Goal: Information Seeking & Learning: Check status

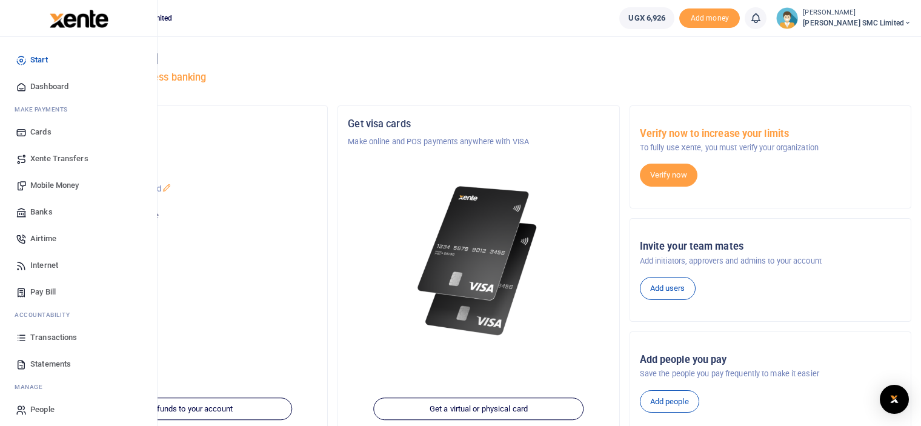
click at [48, 331] on link "Transactions" at bounding box center [79, 337] width 138 height 27
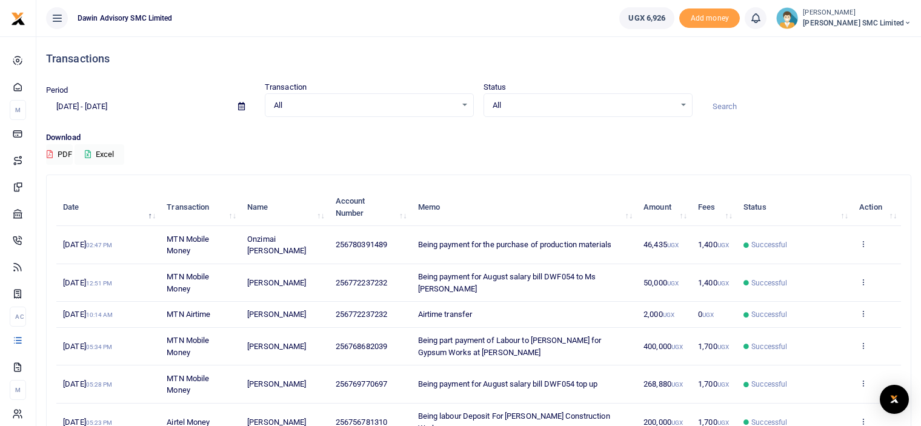
click at [520, 152] on div "Download PDF Excel" at bounding box center [478, 147] width 865 height 33
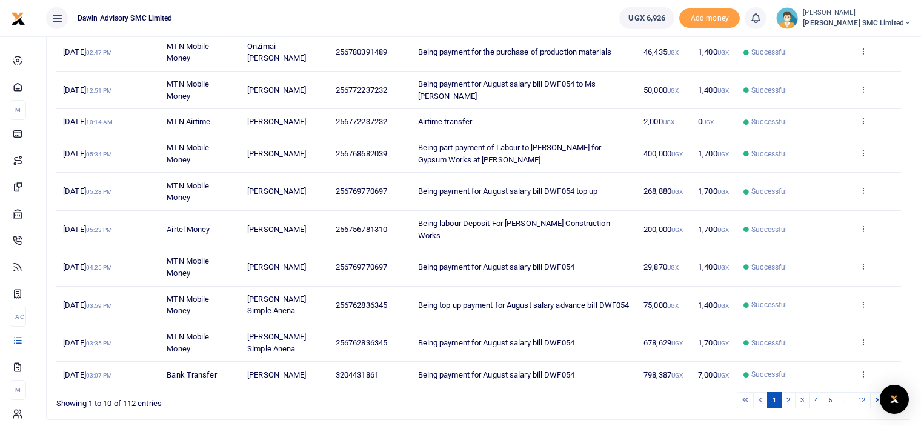
scroll to position [194, 0]
click at [788, 391] on link "2" at bounding box center [788, 399] width 15 height 16
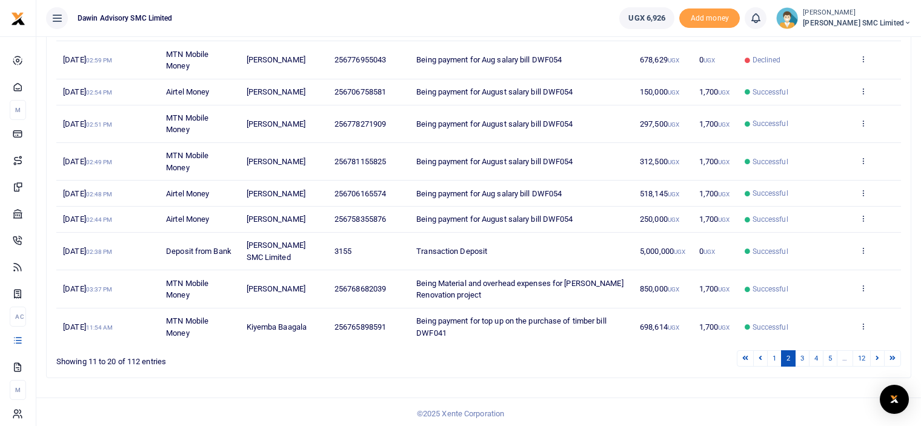
scroll to position [211, 0]
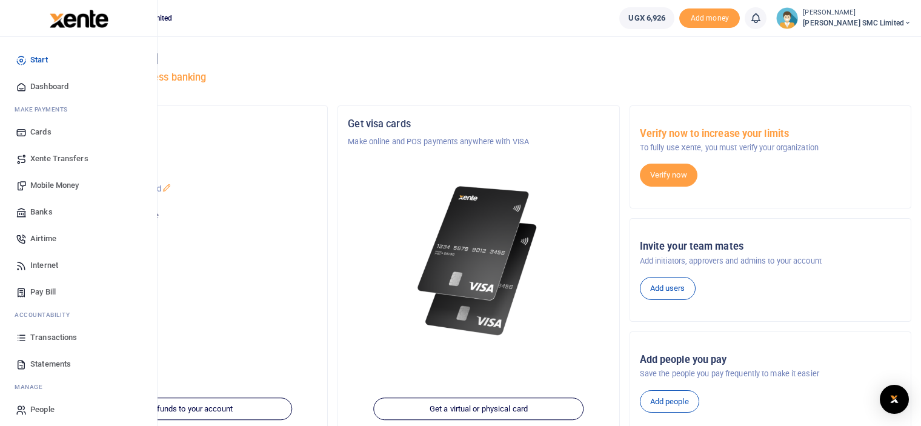
click at [46, 331] on span "Transactions" at bounding box center [53, 337] width 47 height 12
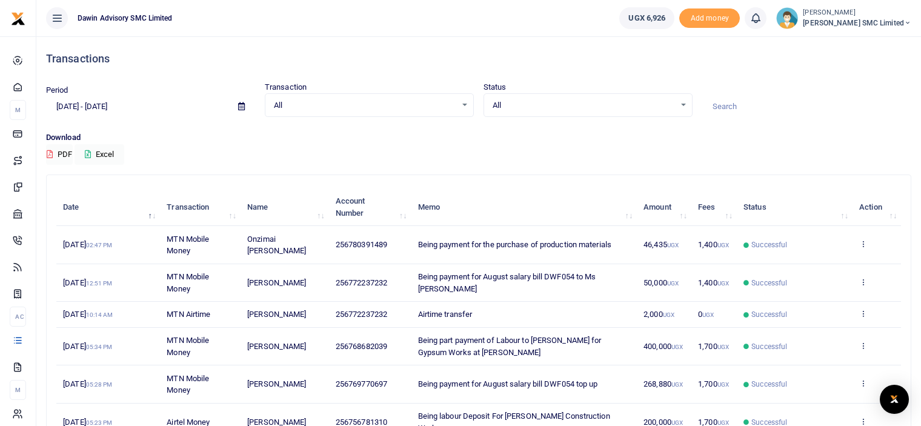
click at [485, 156] on div "Download PDF Excel" at bounding box center [478, 147] width 865 height 33
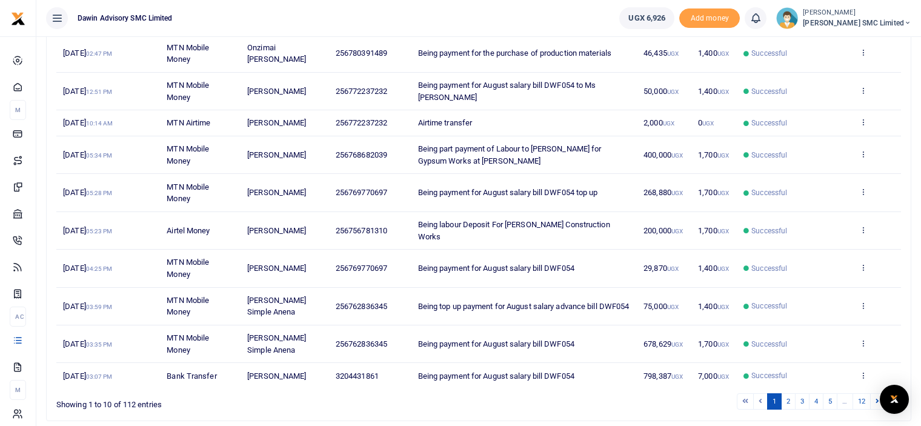
click at [671, 324] on tbody "8th Sep 2025 02:47 PM MTN Mobile Money Onzimai Fredrick daniel 256780391489 Bei…" at bounding box center [478, 212] width 844 height 354
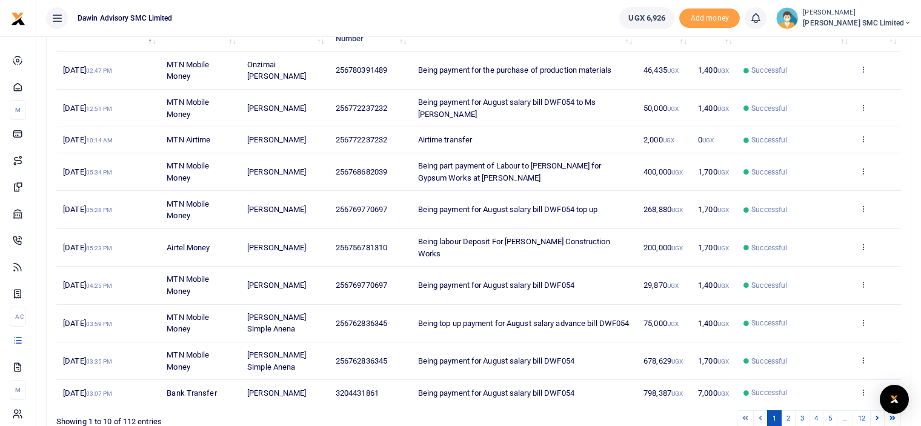
scroll to position [175, 0]
click at [787, 409] on link "2" at bounding box center [788, 417] width 15 height 16
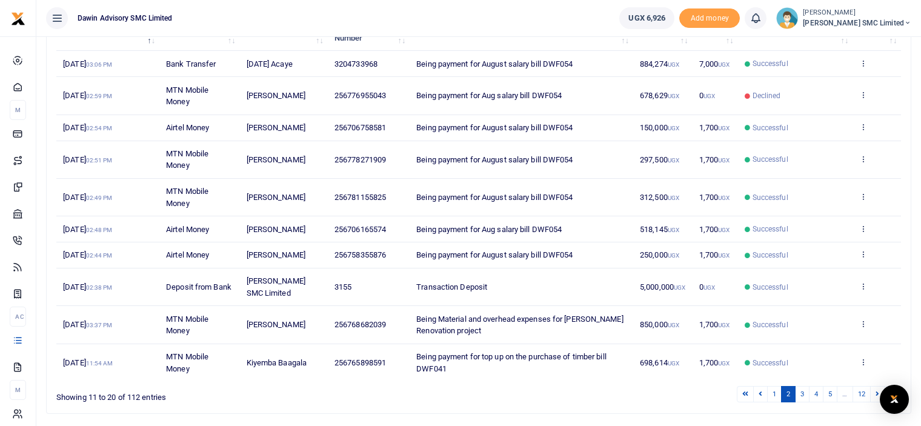
click at [865, 354] on td "View details Send again" at bounding box center [876, 362] width 48 height 37
click at [863, 362] on icon at bounding box center [863, 361] width 8 height 8
click at [789, 308] on link "View details" at bounding box center [819, 315] width 96 height 17
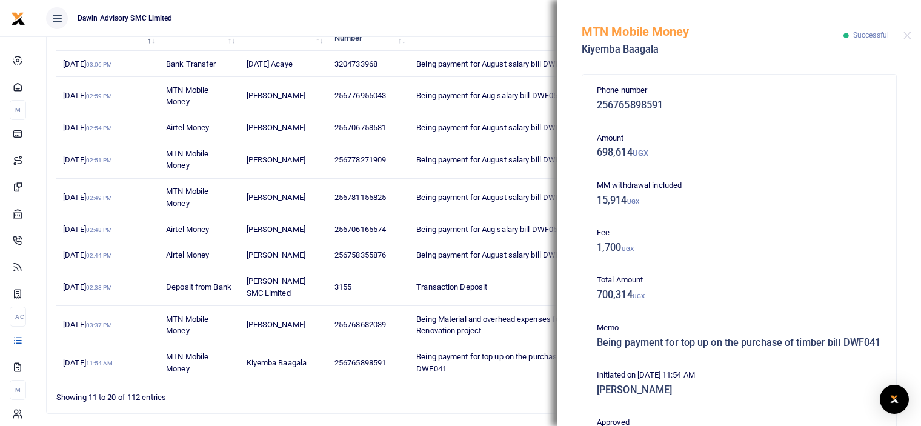
click at [499, 403] on div "Search: Date Transaction Name Account Number Memo Amount Fees Status Action 4th…" at bounding box center [479, 206] width 864 height 413
click at [907, 35] on button "Close" at bounding box center [907, 35] width 8 height 8
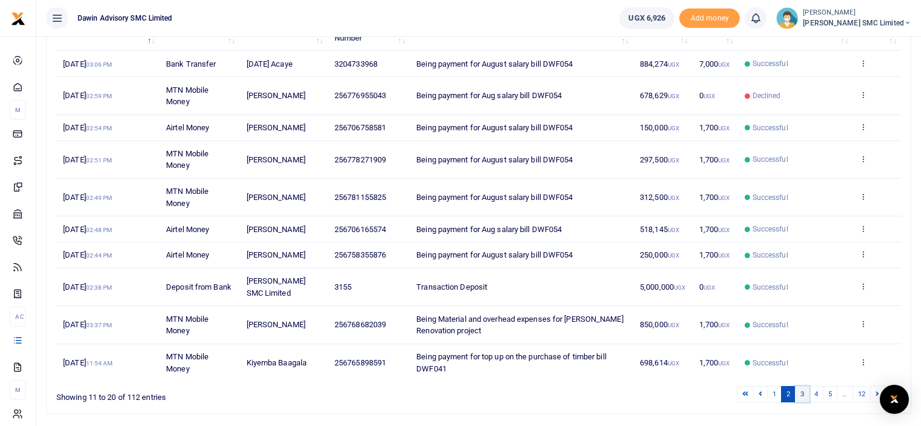
click at [802, 394] on link "3" at bounding box center [802, 394] width 15 height 16
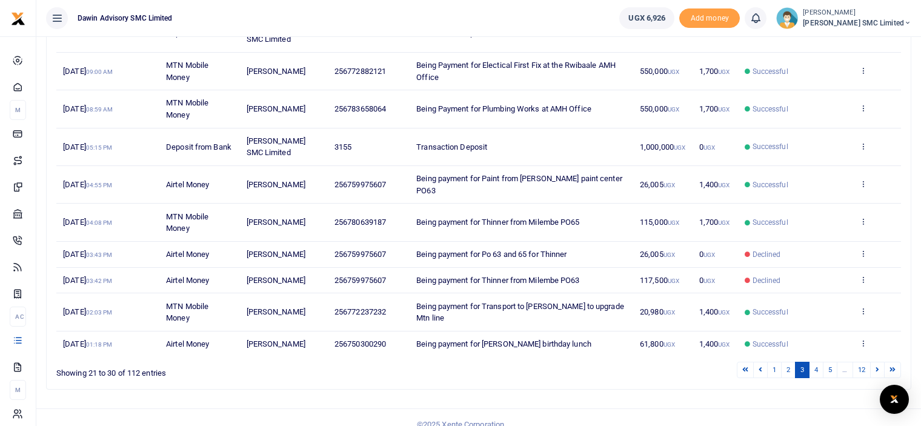
scroll to position [187, 0]
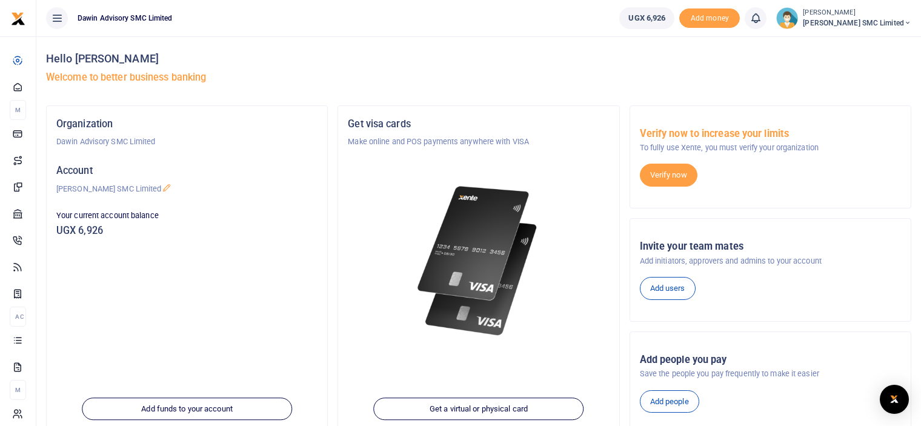
click at [446, 288] on img at bounding box center [478, 261] width 131 height 168
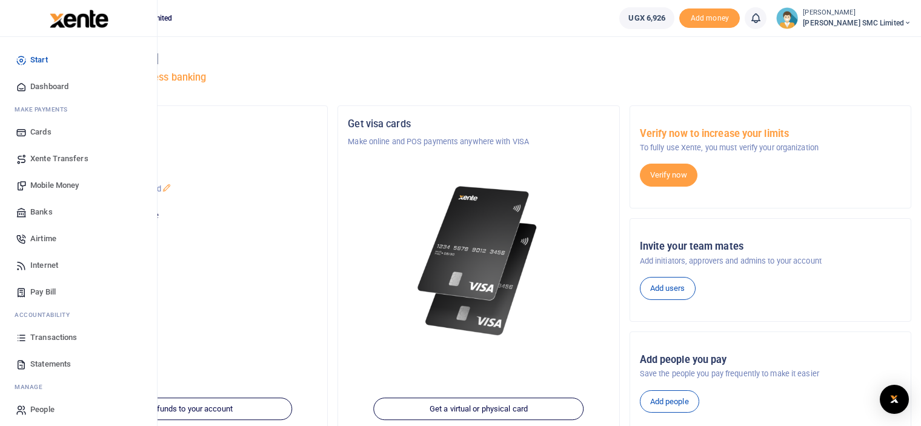
click at [66, 331] on link "Transactions" at bounding box center [79, 337] width 138 height 27
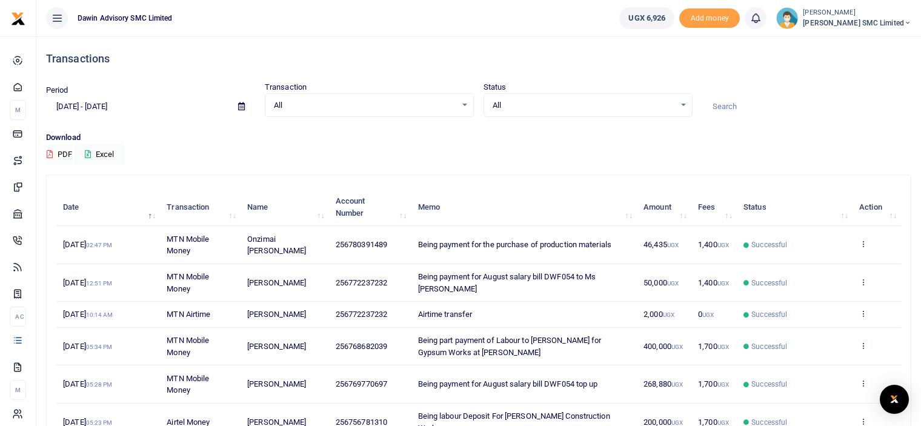
click at [558, 169] on div "Transactions Period 08/10/2025 - 09/08/2025 Transaction All Select an option...…" at bounding box center [478, 329] width 875 height 586
click at [543, 157] on div "Download PDF Excel" at bounding box center [478, 147] width 865 height 33
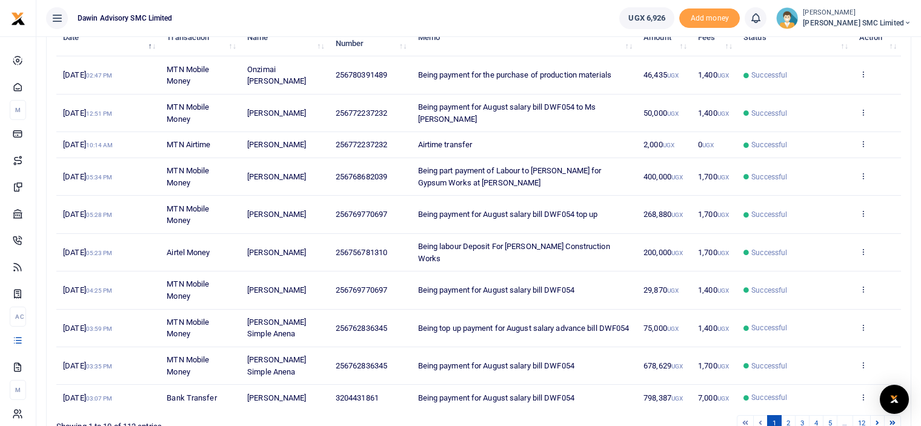
scroll to position [194, 0]
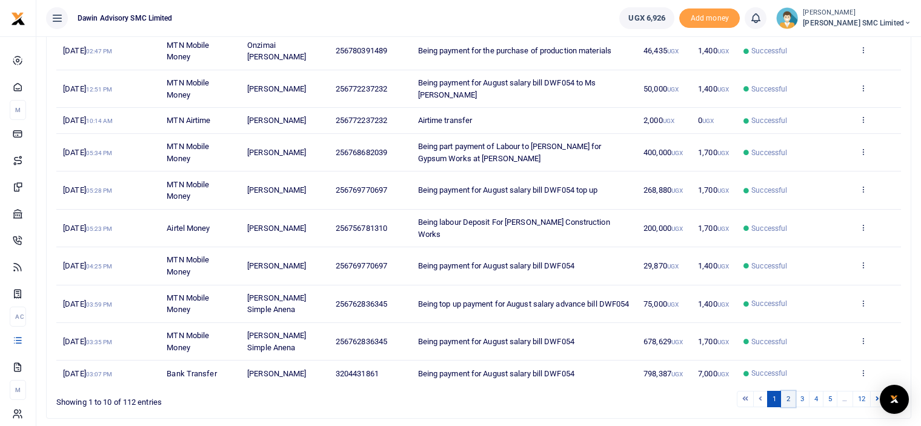
click at [786, 391] on link "2" at bounding box center [788, 399] width 15 height 16
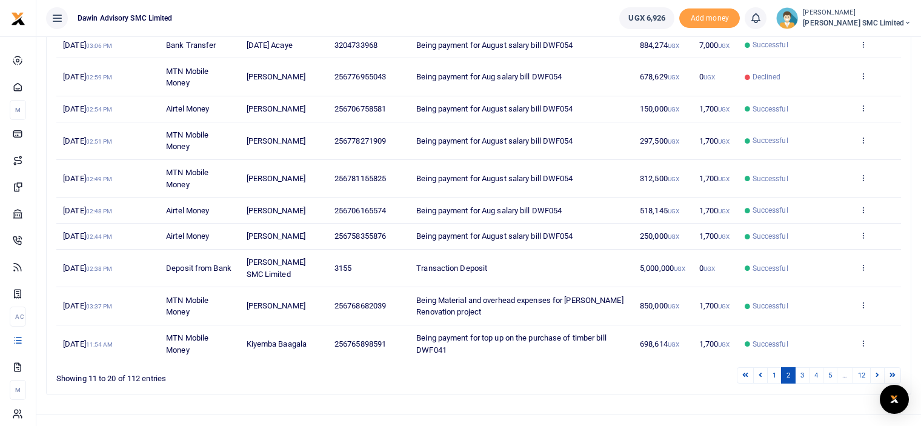
click at [669, 366] on div "1 2 3 4 5 … 12" at bounding box center [654, 375] width 492 height 19
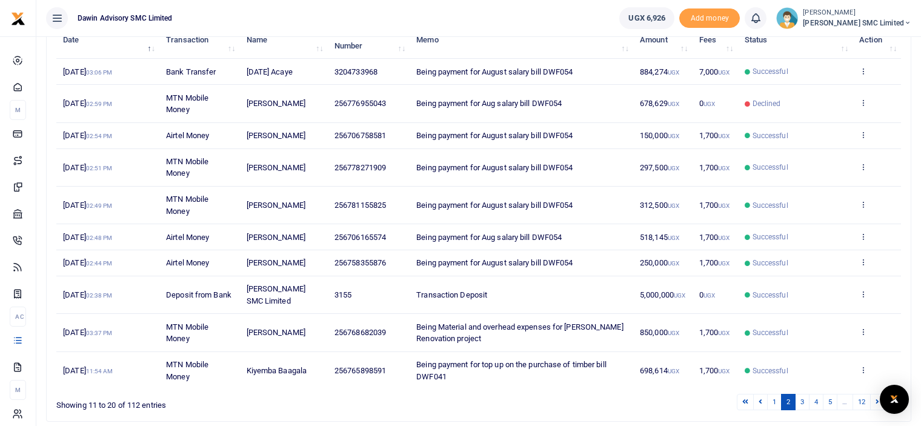
scroll to position [170, 0]
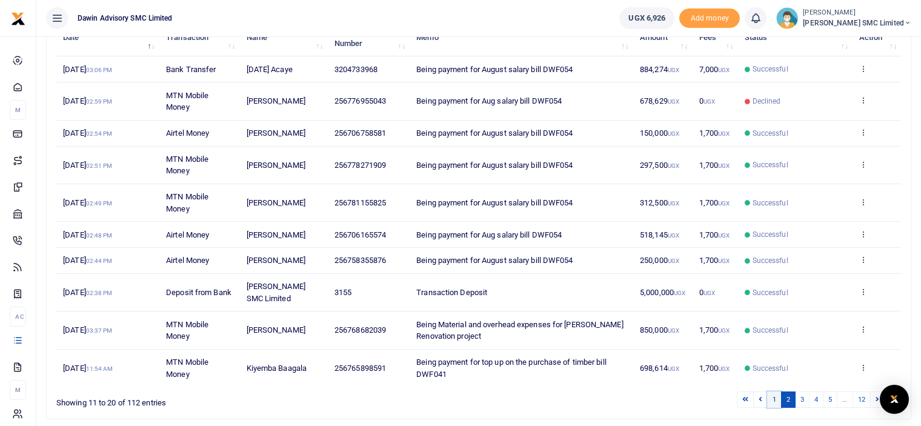
click at [770, 396] on link "1" at bounding box center [774, 399] width 15 height 16
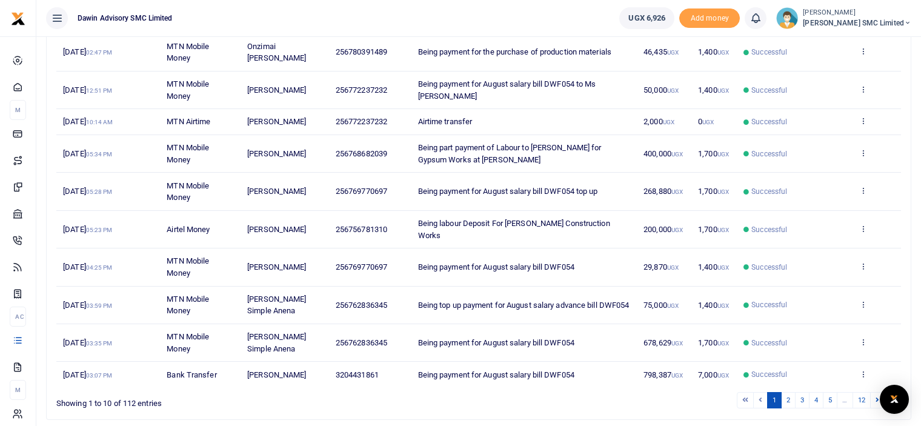
scroll to position [194, 0]
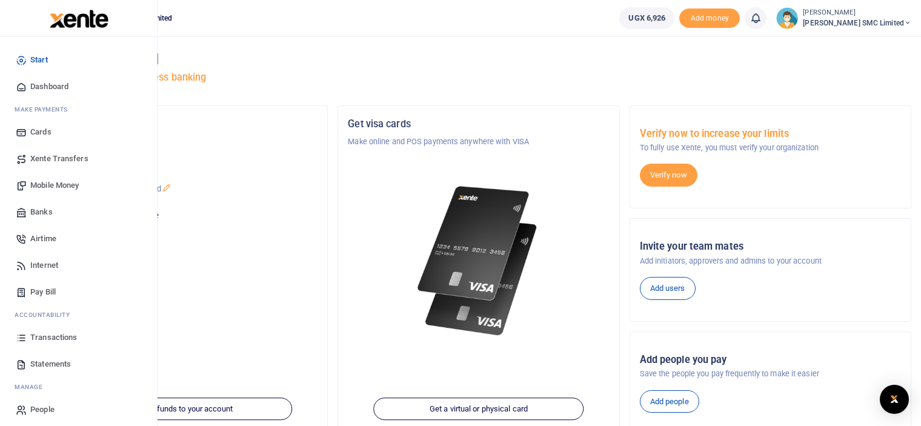
click at [46, 336] on span "Transactions" at bounding box center [53, 337] width 47 height 12
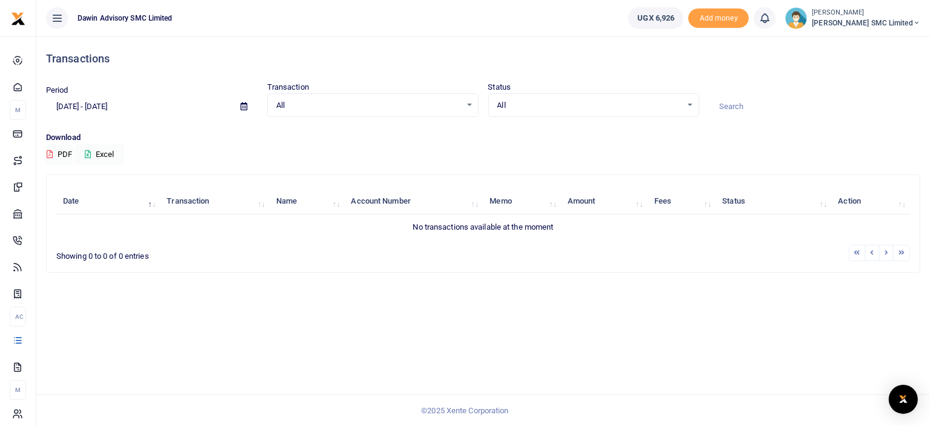
click at [662, 296] on div "Transactions Period 08/10/2025 - 09/08/2025 Transaction All Select an option...…" at bounding box center [482, 230] width 893 height 389
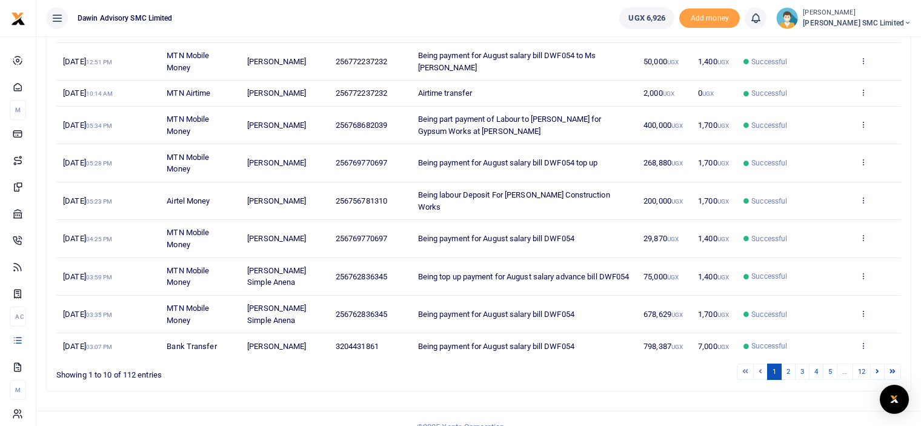
scroll to position [224, 0]
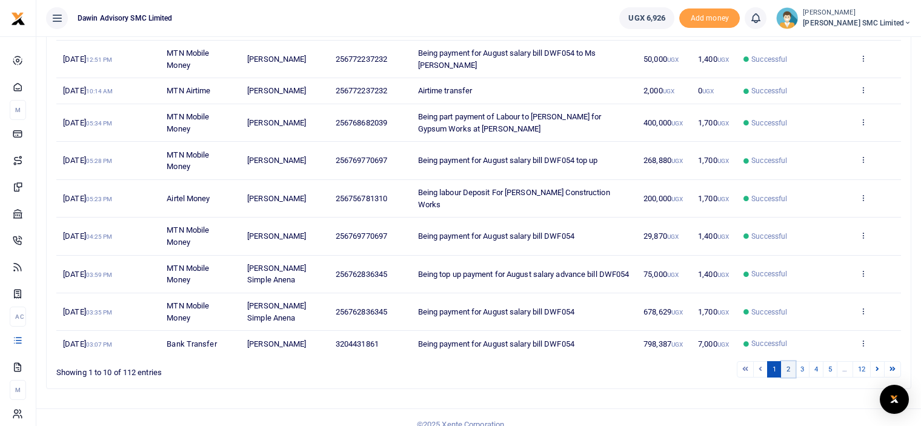
click at [790, 361] on link "2" at bounding box center [788, 369] width 15 height 16
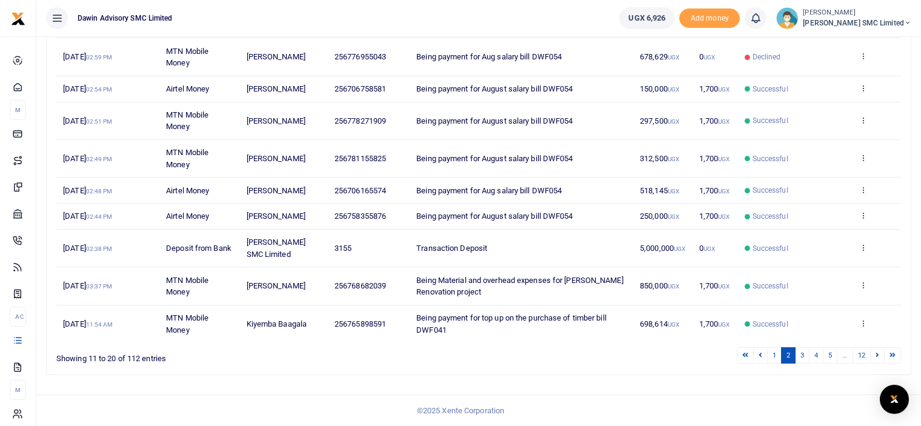
scroll to position [211, 0]
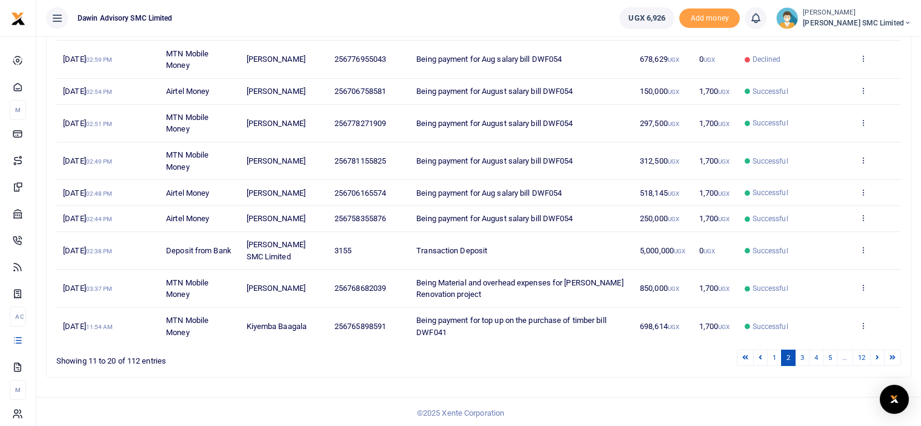
click at [698, 374] on div "Search: Date Transaction Name Account Number Memo Amount Fees Status Action 4th…" at bounding box center [479, 170] width 864 height 413
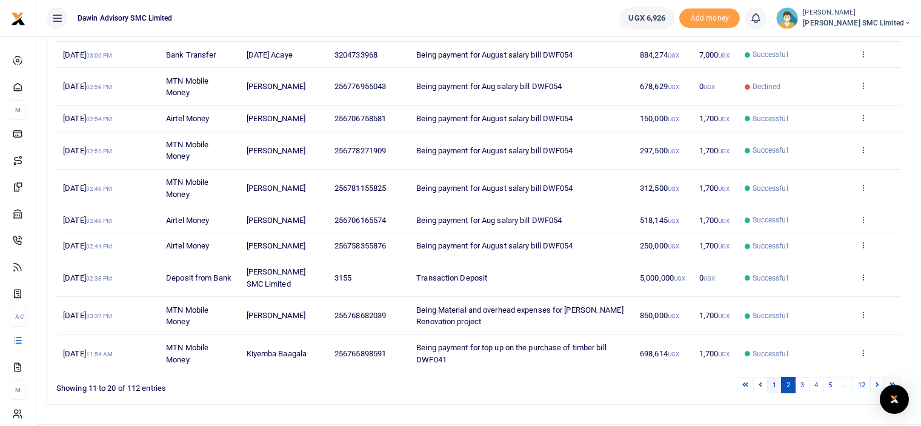
scroll to position [187, 0]
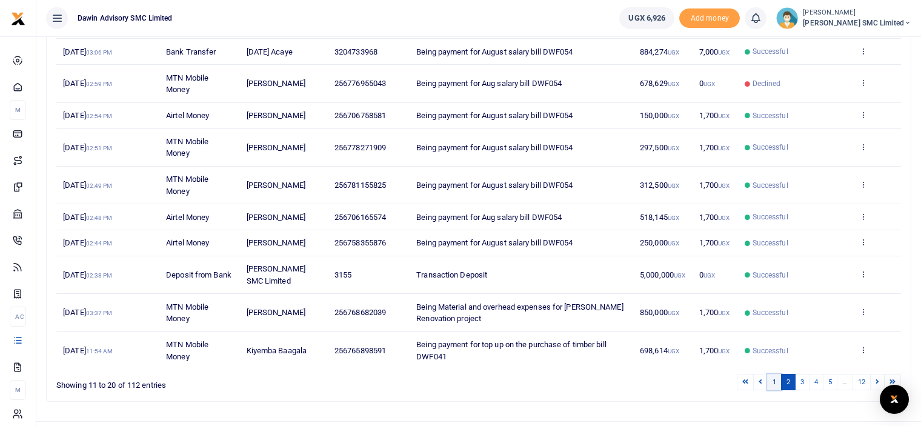
click at [775, 382] on link "1" at bounding box center [774, 382] width 15 height 16
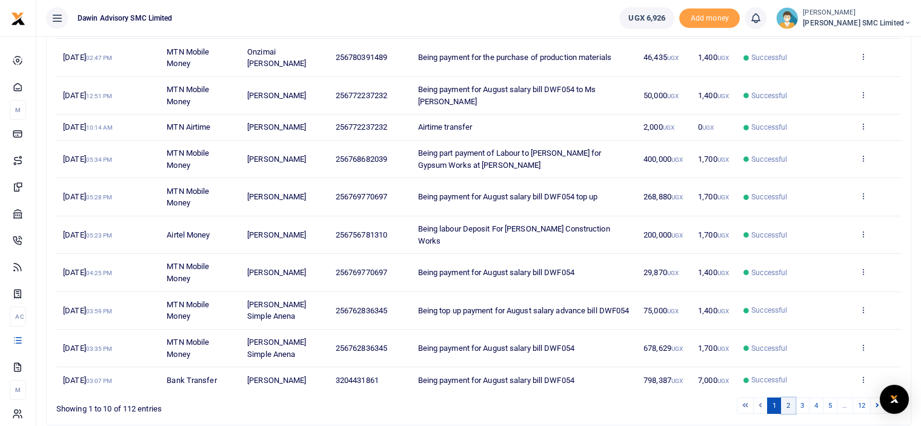
click at [791, 397] on link "2" at bounding box center [788, 405] width 15 height 16
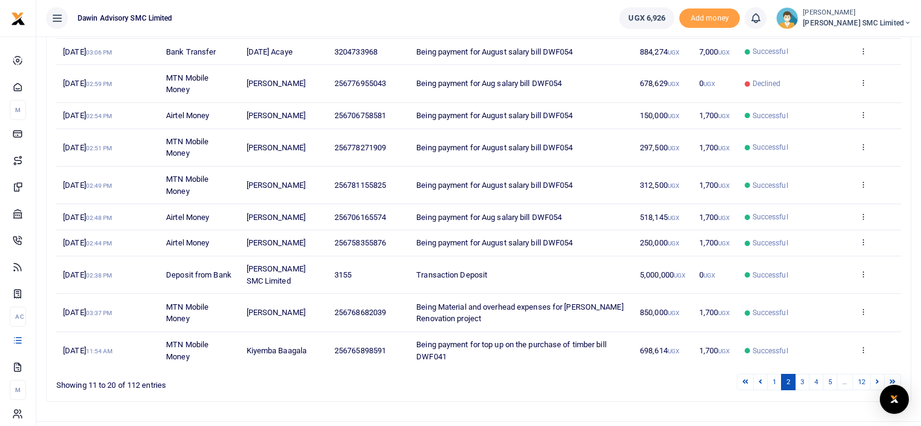
click at [701, 374] on ul "1 2 3 4 5 … 12" at bounding box center [657, 382] width 488 height 16
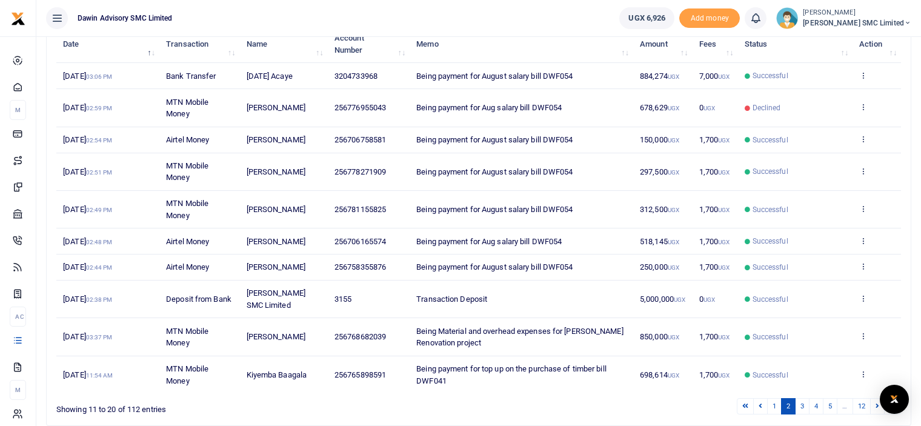
scroll to position [211, 0]
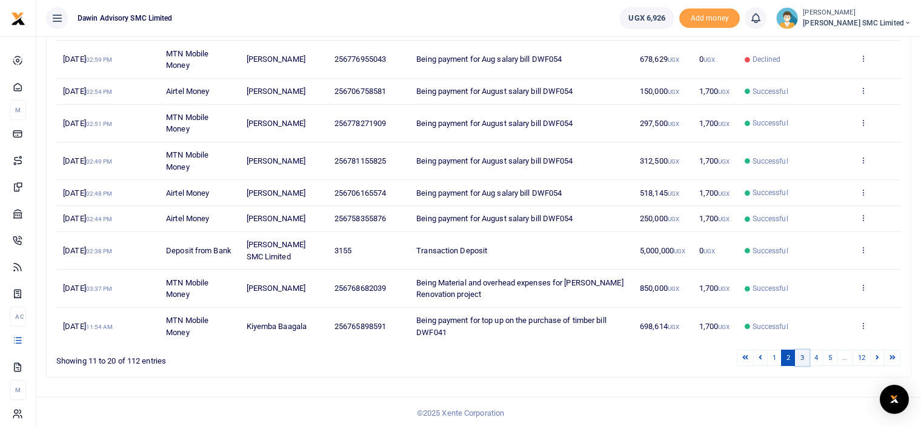
click at [804, 357] on link "3" at bounding box center [802, 358] width 15 height 16
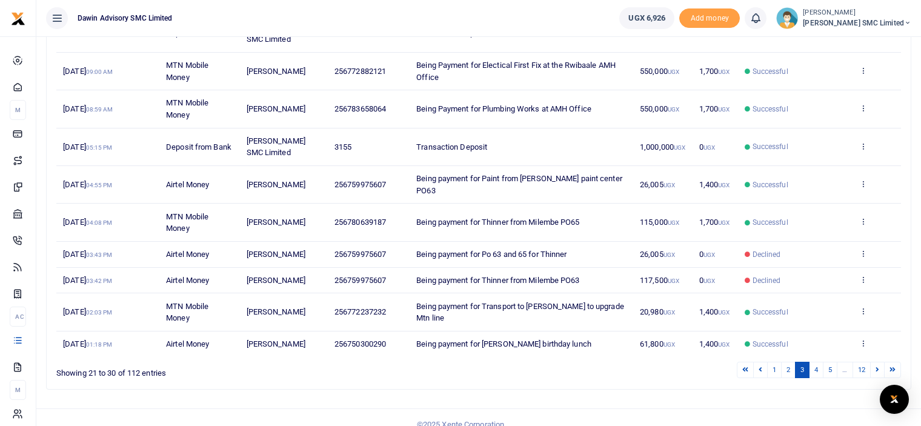
click at [734, 382] on div "Search: Date Transaction Name Account Number Memo Amount Fees Status Action 29t…" at bounding box center [478, 181] width 875 height 436
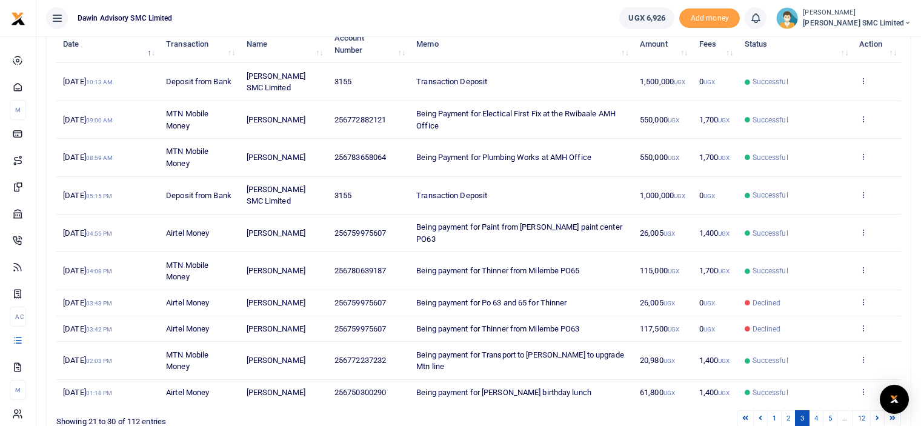
scroll to position [139, 0]
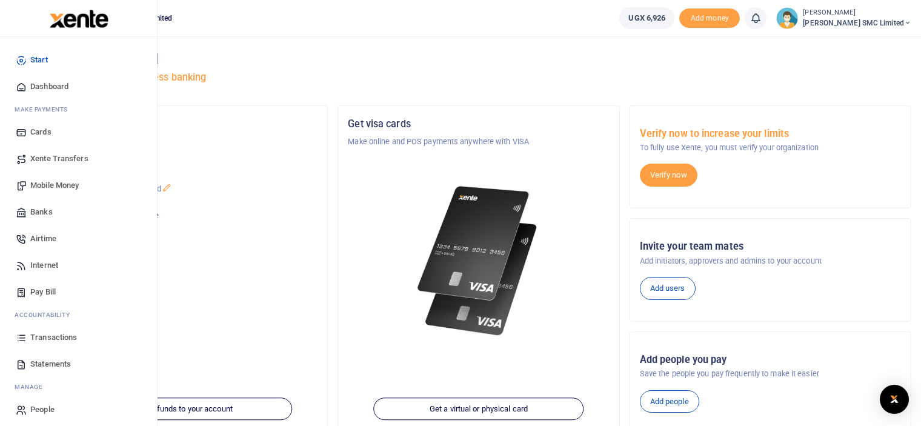
click at [56, 331] on link "Transactions" at bounding box center [79, 337] width 138 height 27
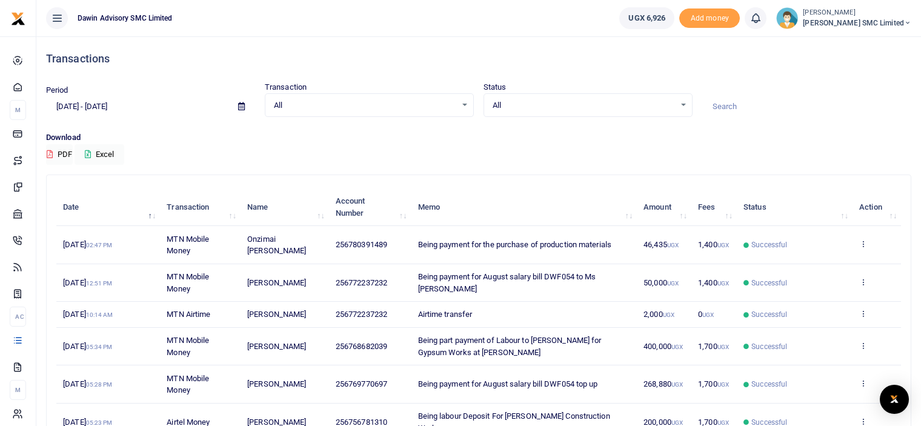
click at [540, 171] on div "Transactions Period [DATE] - [DATE] Transaction All Select an option... All Air…" at bounding box center [478, 329] width 875 height 586
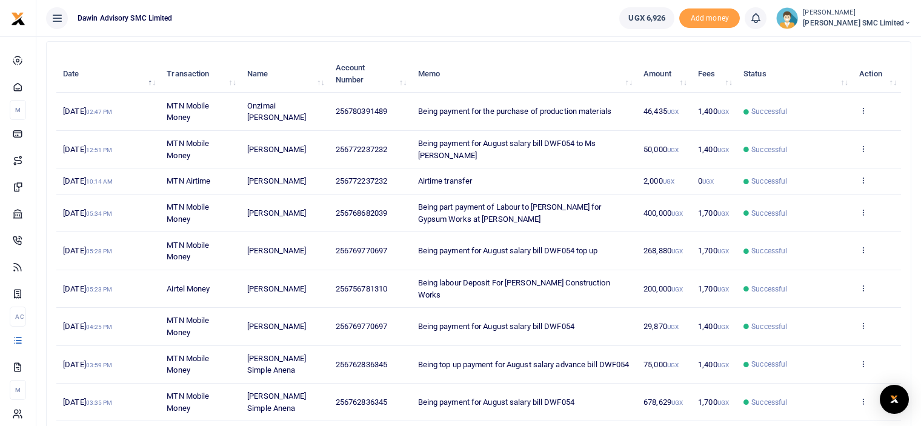
scroll to position [224, 0]
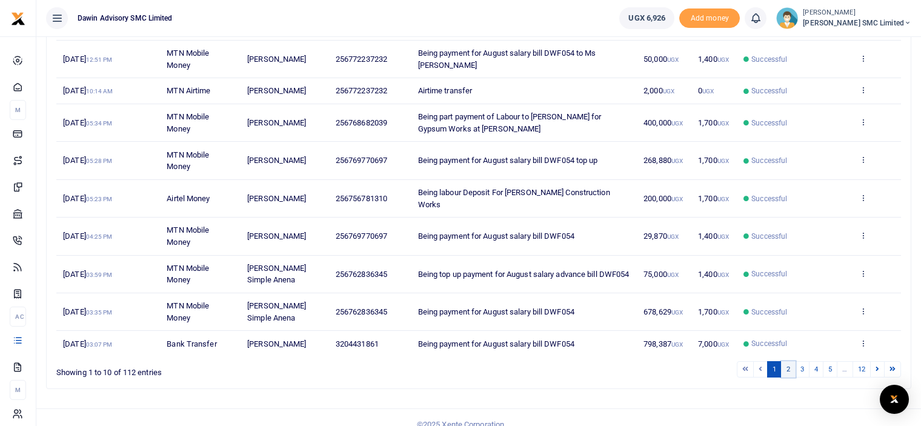
click at [785, 361] on link "2" at bounding box center [788, 369] width 15 height 16
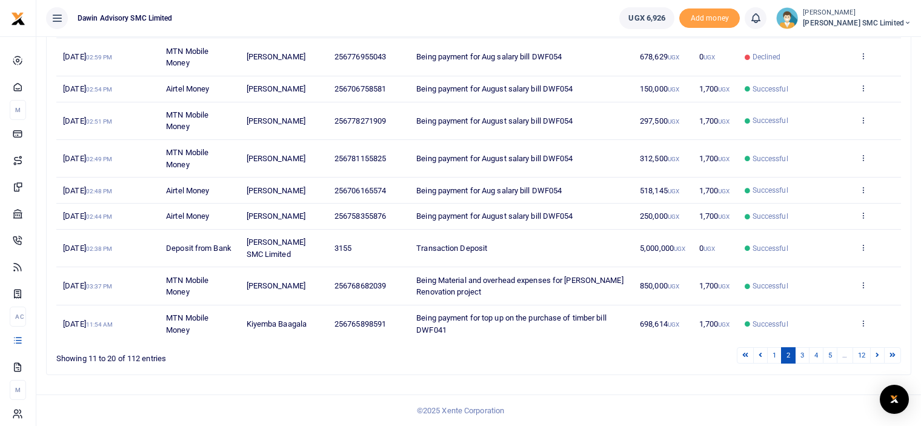
scroll to position [211, 0]
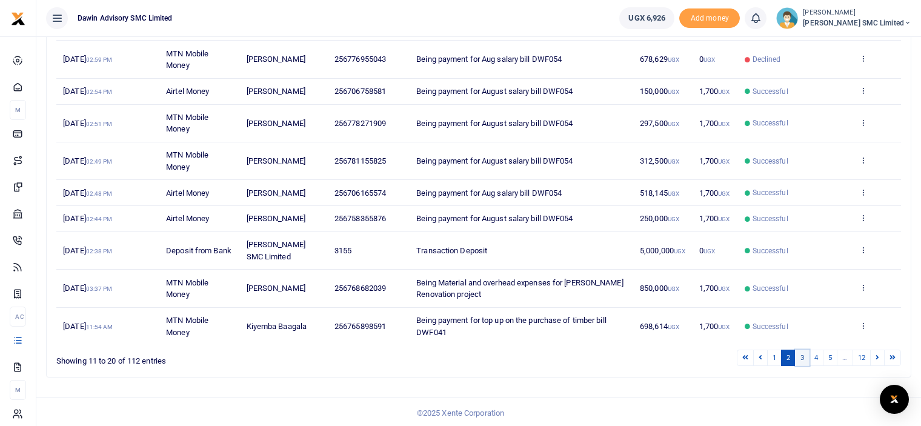
click at [804, 357] on link "3" at bounding box center [802, 358] width 15 height 16
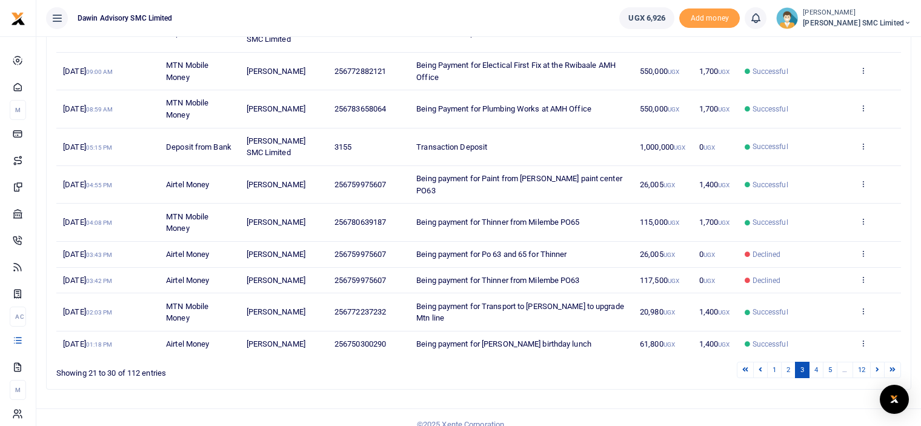
click at [637, 362] on ul "1 2 3 4 5 … 12" at bounding box center [657, 370] width 488 height 16
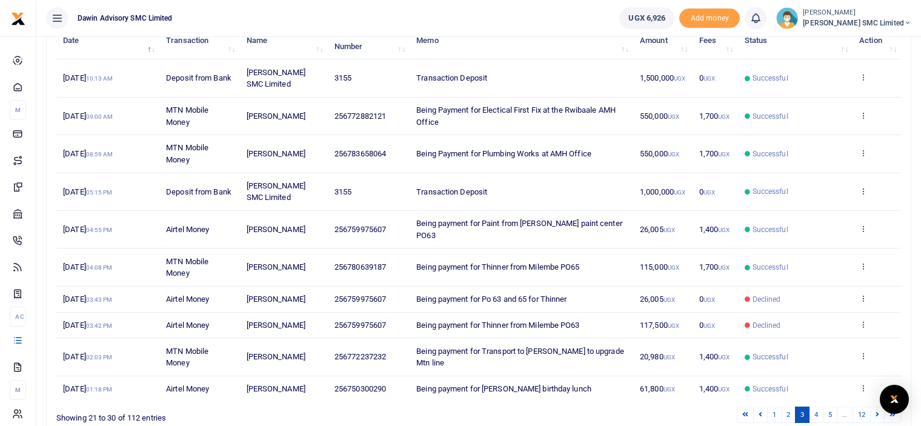
scroll to position [163, 0]
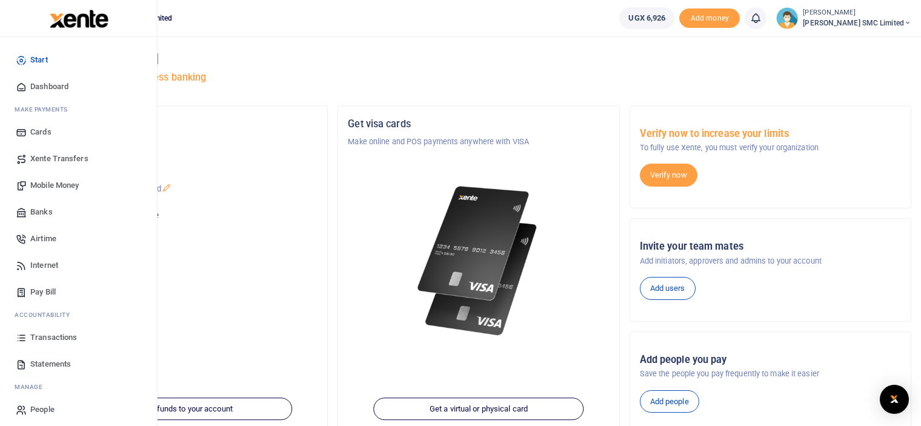
click at [58, 337] on span "Transactions" at bounding box center [53, 337] width 47 height 12
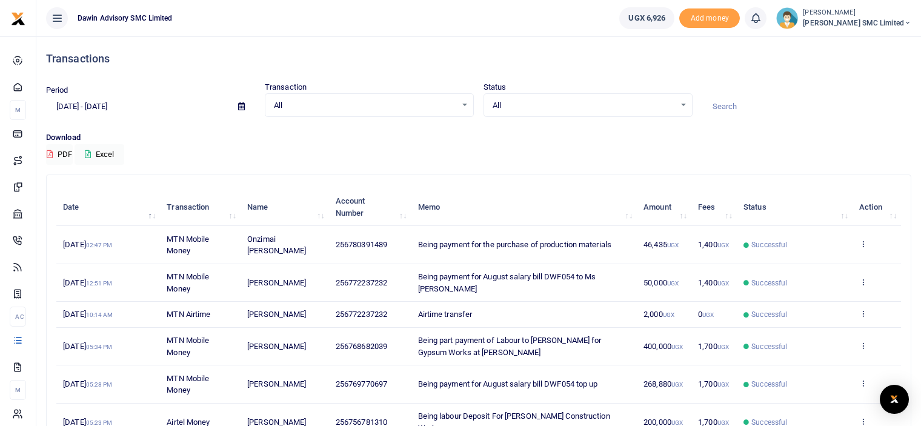
click at [812, 147] on div "Download PDF Excel" at bounding box center [478, 147] width 865 height 33
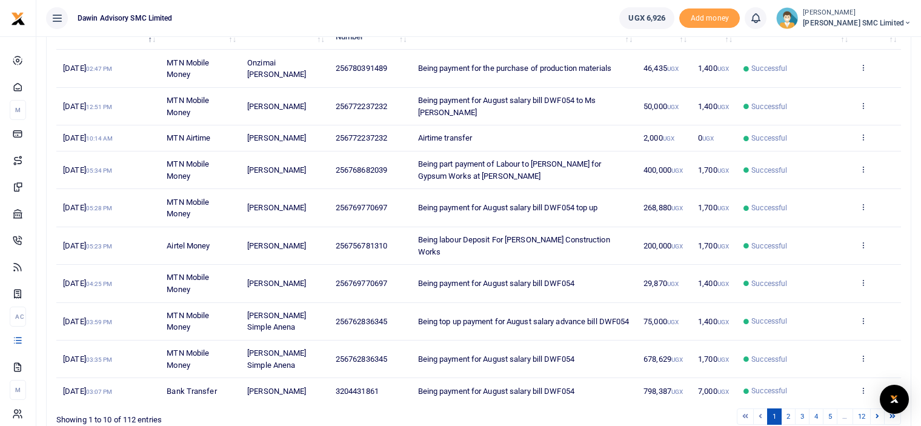
scroll to position [175, 0]
click at [800, 409] on link "3" at bounding box center [802, 417] width 15 height 16
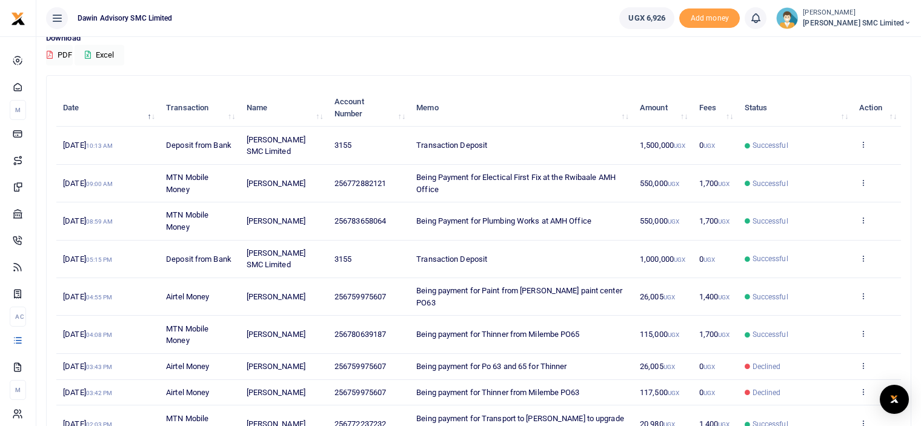
scroll to position [211, 0]
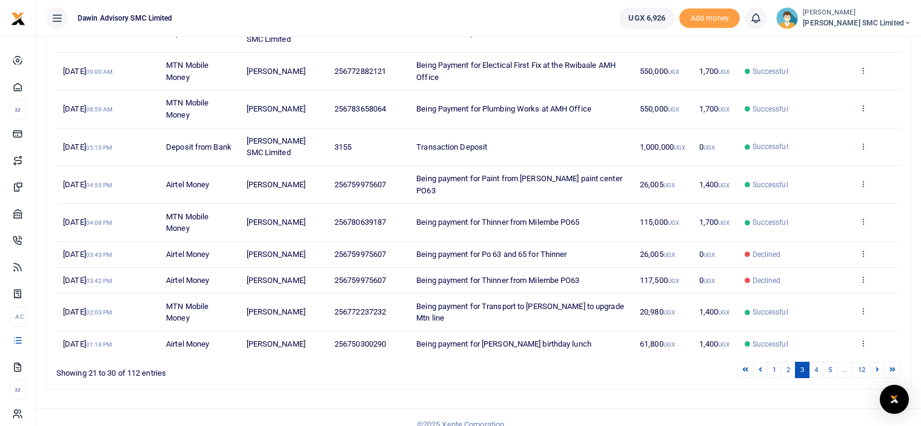
click at [569, 362] on ul "1 2 3 4 5 … 12" at bounding box center [657, 370] width 488 height 16
click at [628, 362] on ul "1 2 3 4 5 … 12" at bounding box center [657, 370] width 488 height 16
